Goal: Navigation & Orientation: Find specific page/section

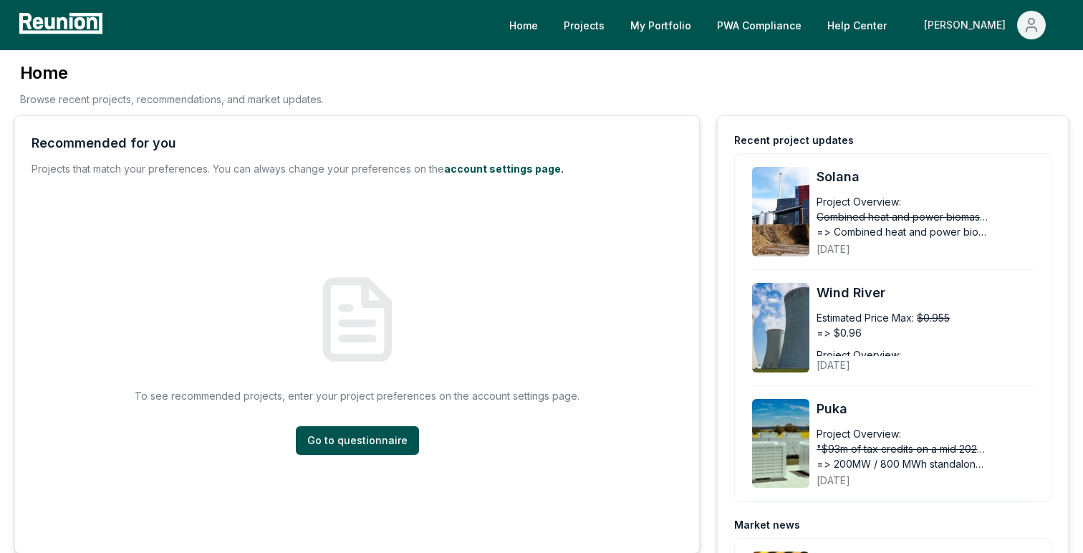
click at [973, 27] on div "[PERSON_NAME]" at bounding box center [967, 25] width 87 height 29
click at [985, 71] on p "Admin Portal" at bounding box center [1003, 76] width 59 height 17
